Goal: Contribute content: Contribute content

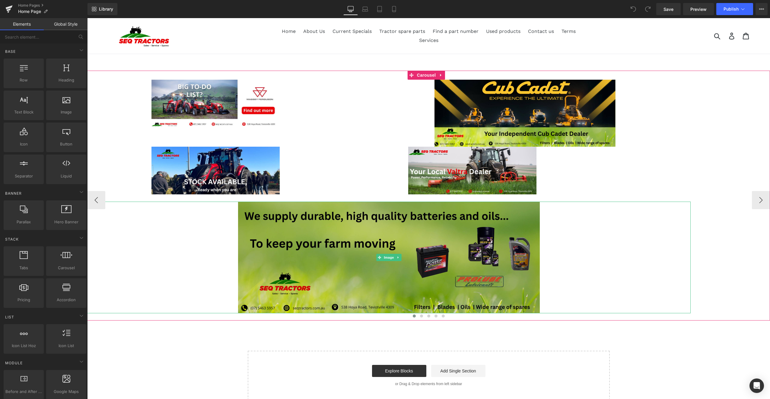
click at [294, 221] on img at bounding box center [389, 258] width 302 height 112
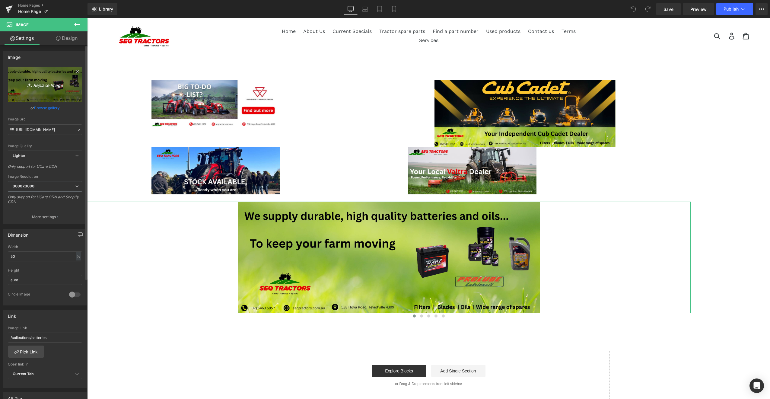
click at [46, 84] on icon "Replace Image" at bounding box center [45, 85] width 48 height 8
type input "C:\fakepath\SEQ oils MD Pick (2).jpg"
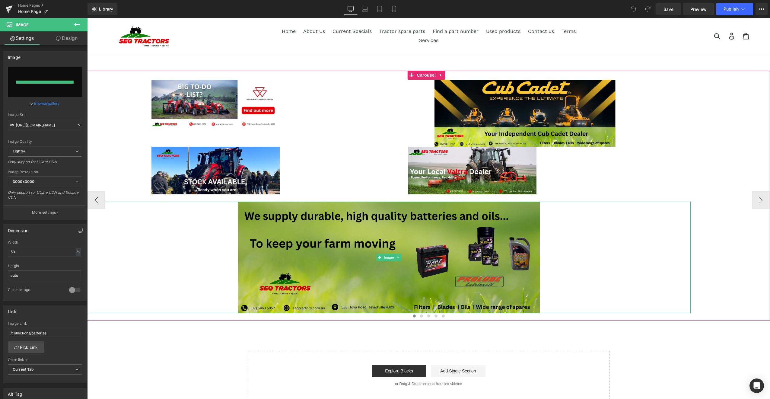
type input "[URL][DOMAIN_NAME]"
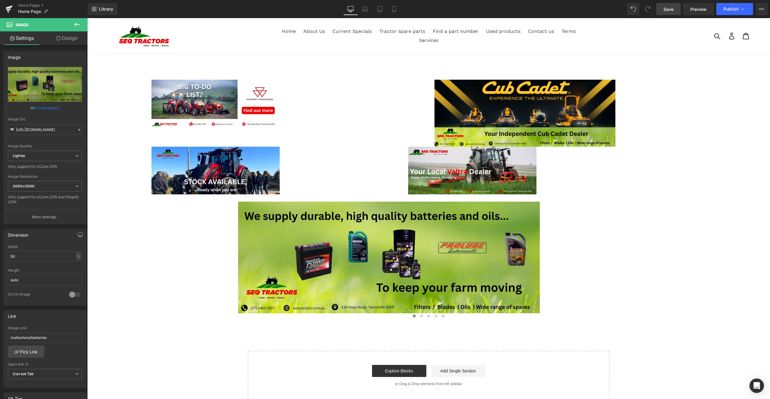
click at [666, 10] on span "Save" at bounding box center [668, 9] width 10 height 6
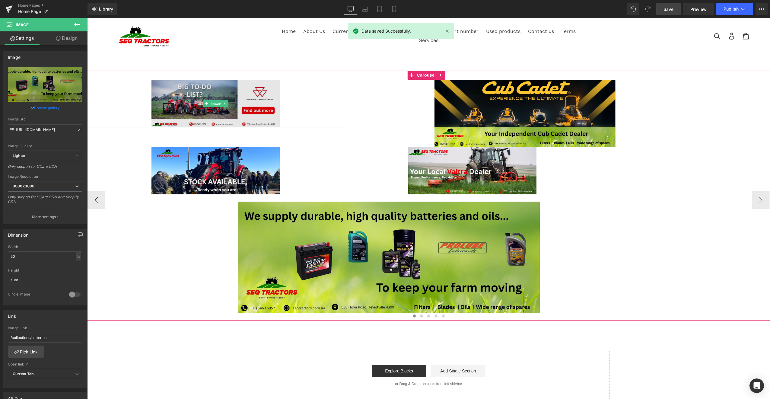
click at [200, 90] on img at bounding box center [215, 104] width 129 height 48
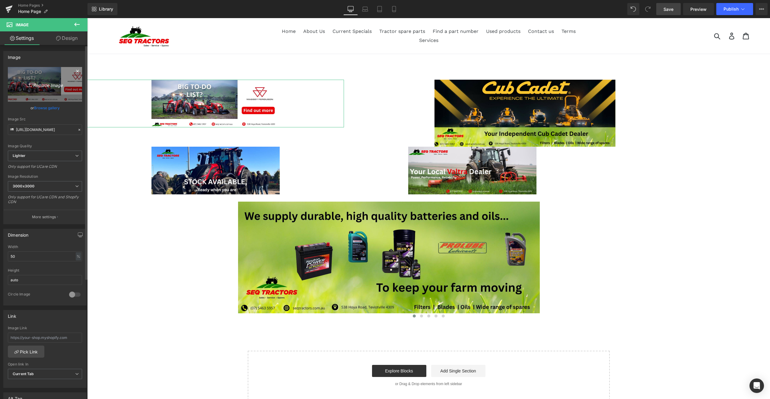
click at [37, 85] on icon "Replace Image" at bounding box center [45, 85] width 48 height 8
type input "C:\fakepath\SEQMD MF_WAAI.png"
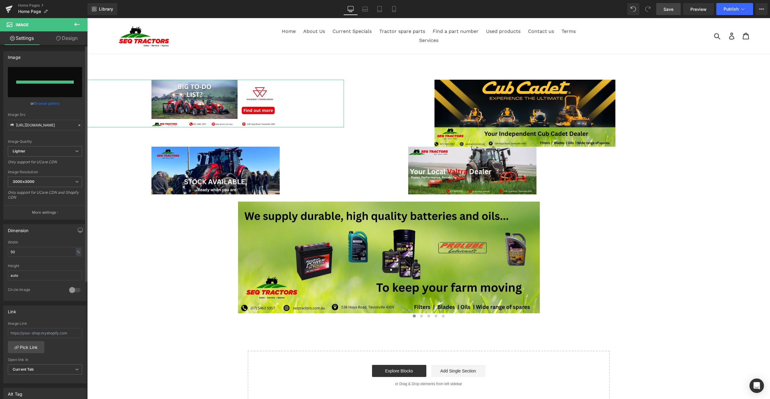
type input "[URL][DOMAIN_NAME]"
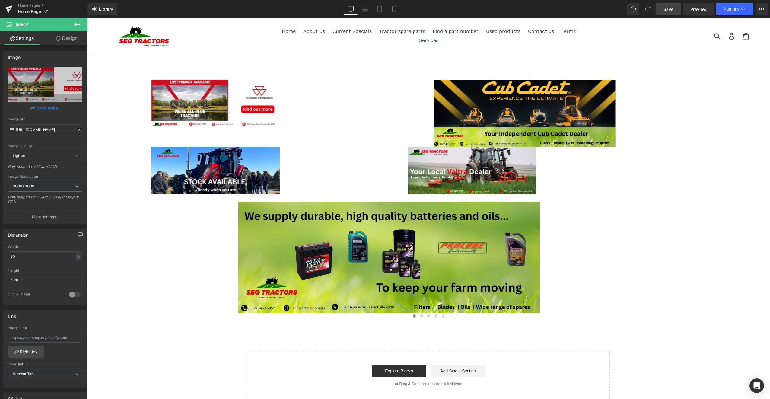
click at [669, 12] on link "Save" at bounding box center [668, 9] width 24 height 12
click at [731, 9] on span "Publish" at bounding box center [731, 9] width 15 height 5
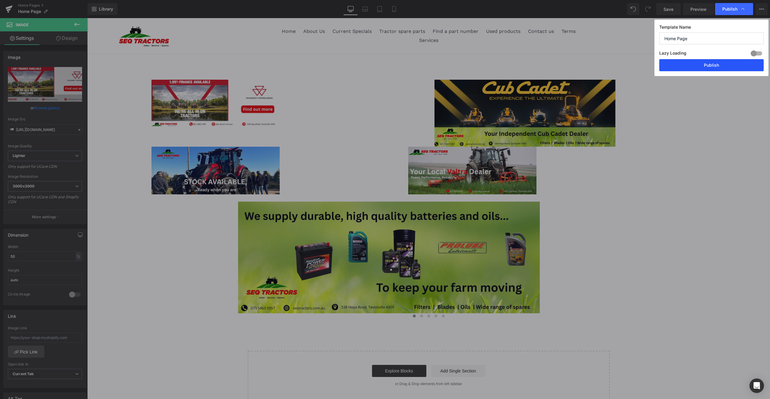
click at [711, 63] on button "Publish" at bounding box center [711, 65] width 104 height 12
